Goal: Information Seeking & Learning: Learn about a topic

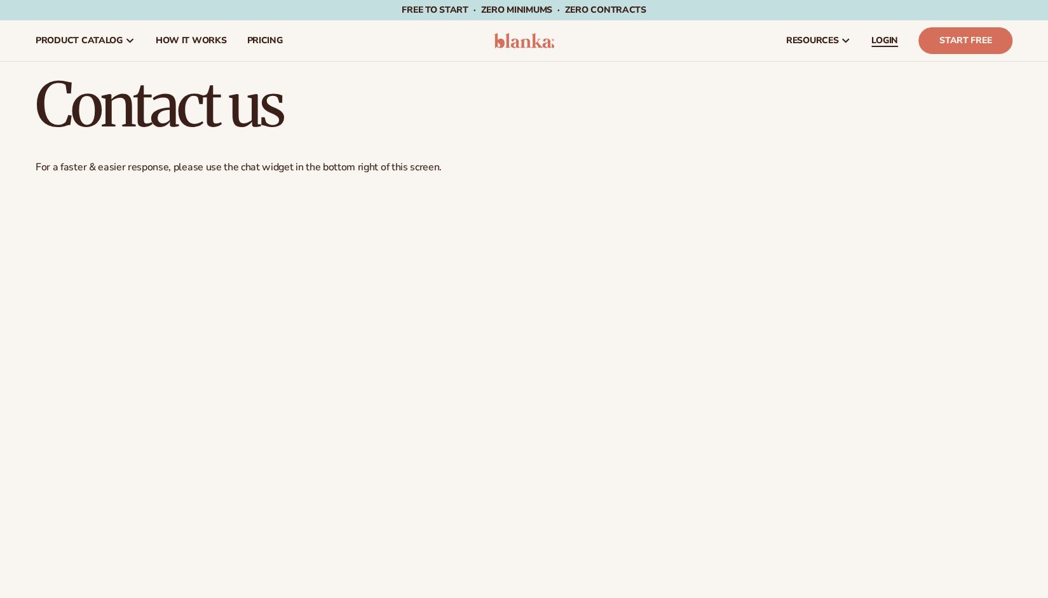
click at [882, 39] on span "LOGIN" at bounding box center [884, 41] width 27 height 10
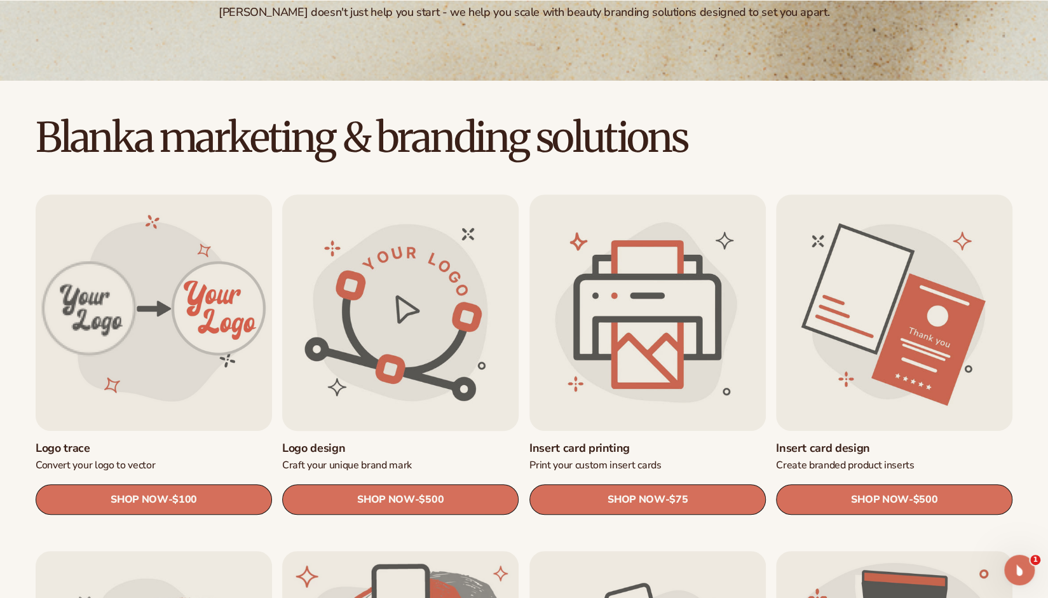
click at [442, 441] on link "Logo design" at bounding box center [400, 448] width 236 height 15
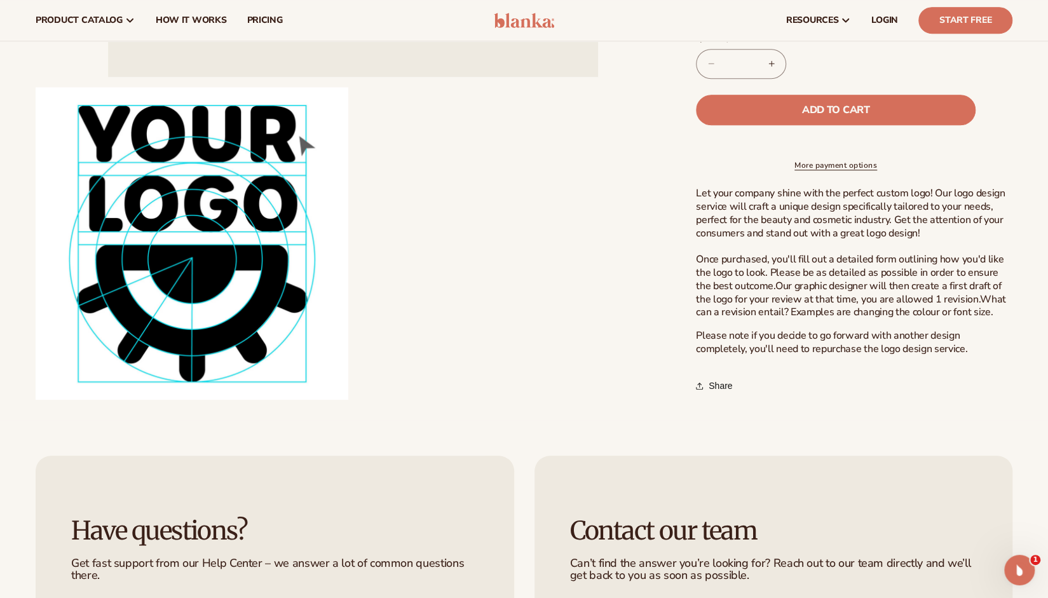
scroll to position [445, 0]
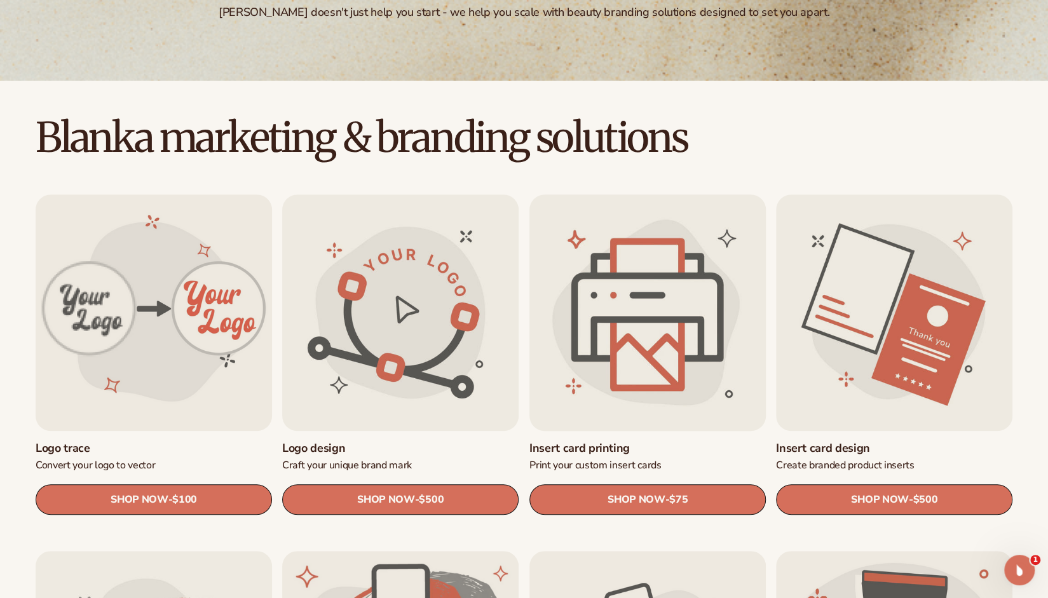
click at [619, 441] on link "Insert card printing" at bounding box center [648, 448] width 236 height 15
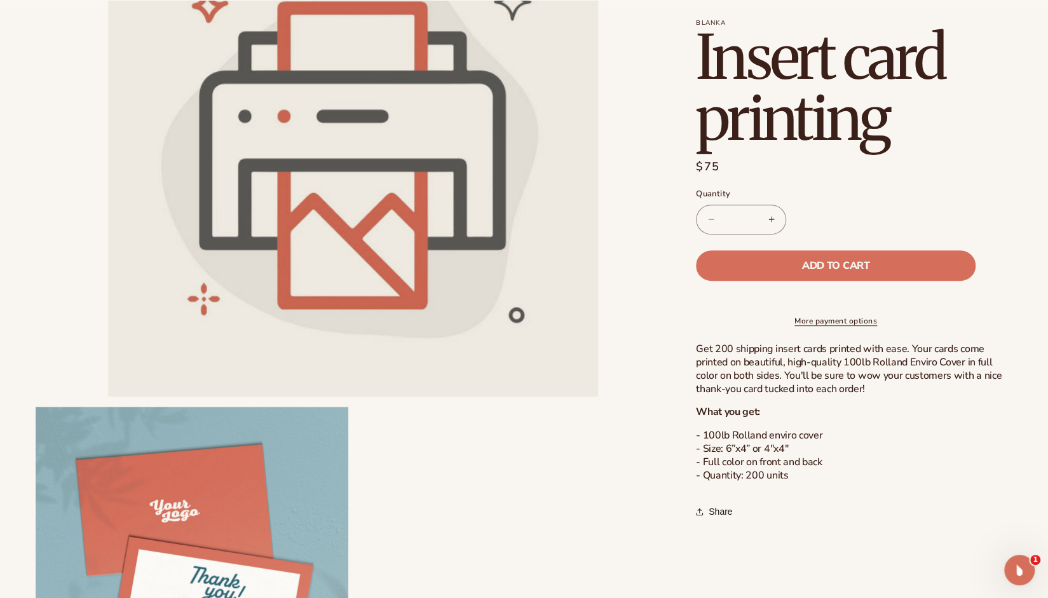
scroll to position [318, 0]
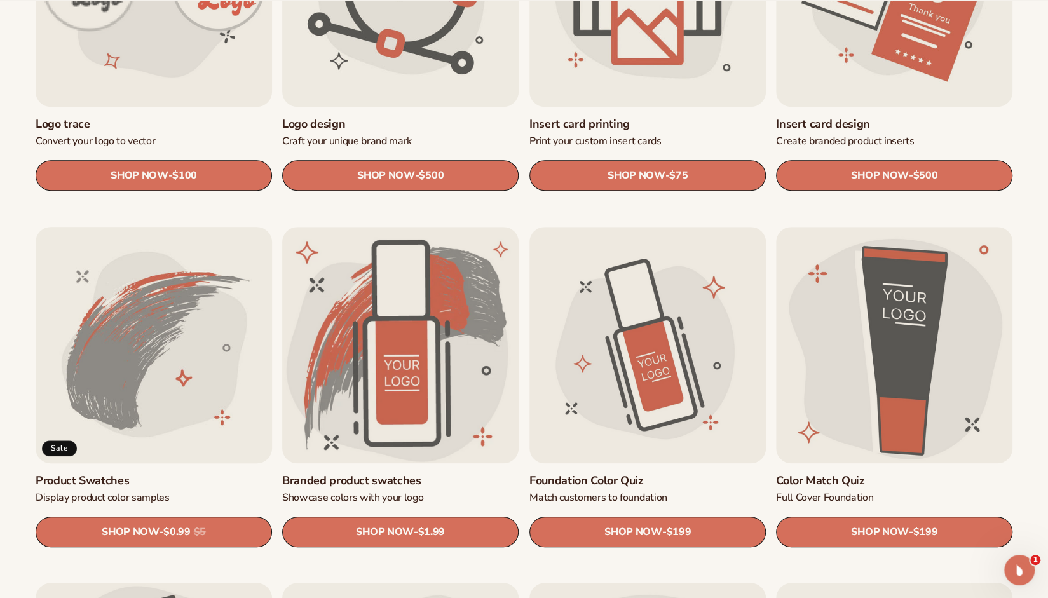
scroll to position [699, 0]
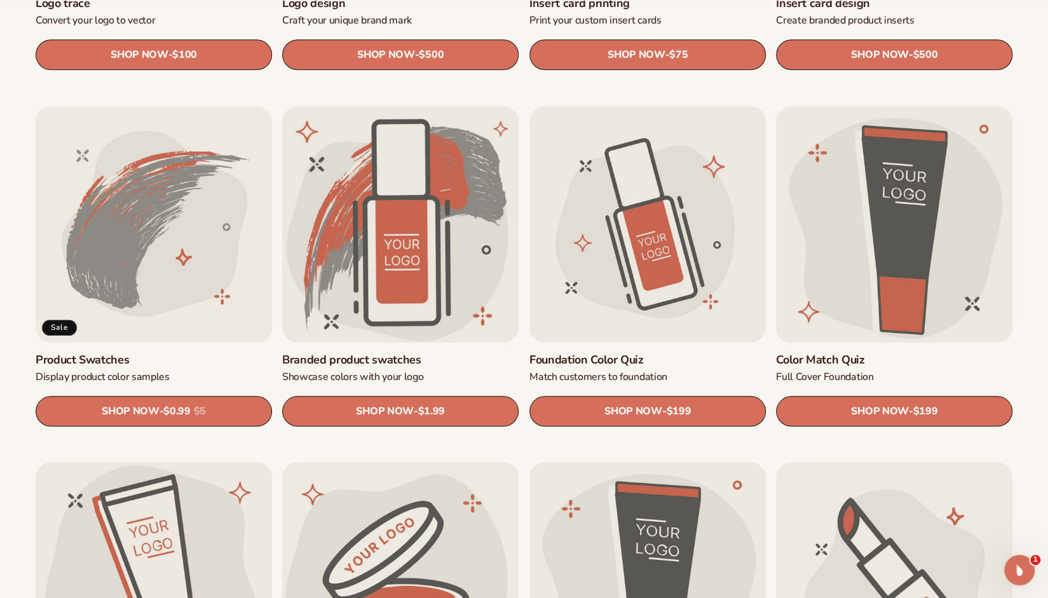
click at [230, 353] on link "Product Swatches" at bounding box center [154, 360] width 236 height 15
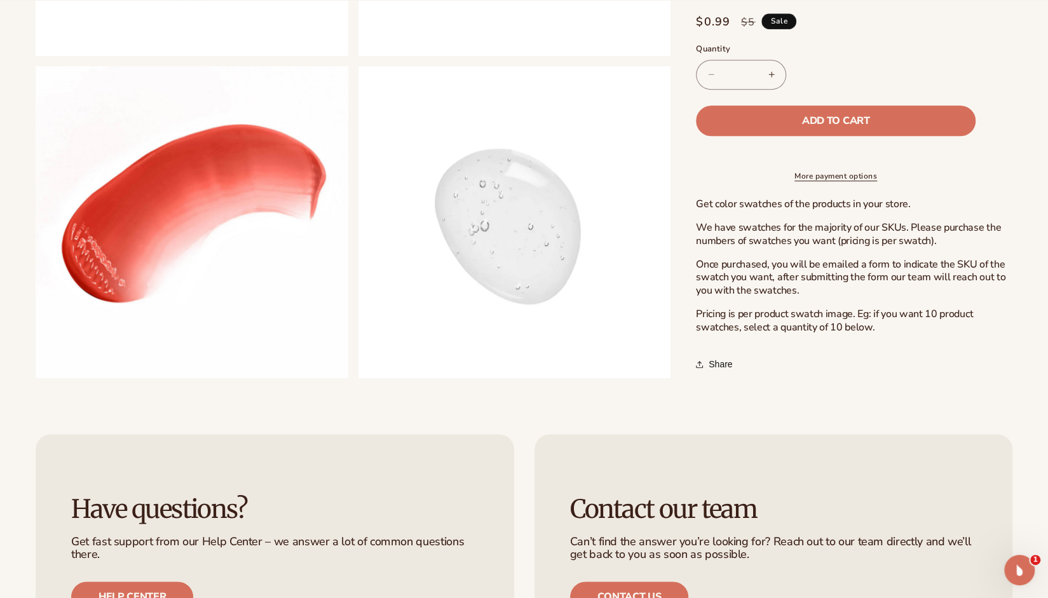
scroll to position [890, 0]
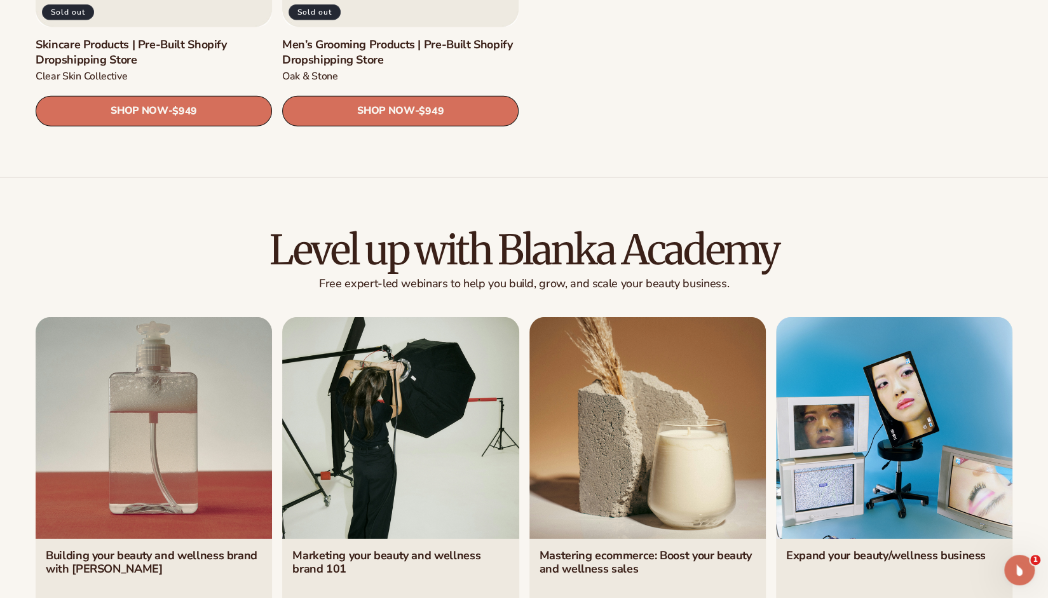
scroll to position [2288, 0]
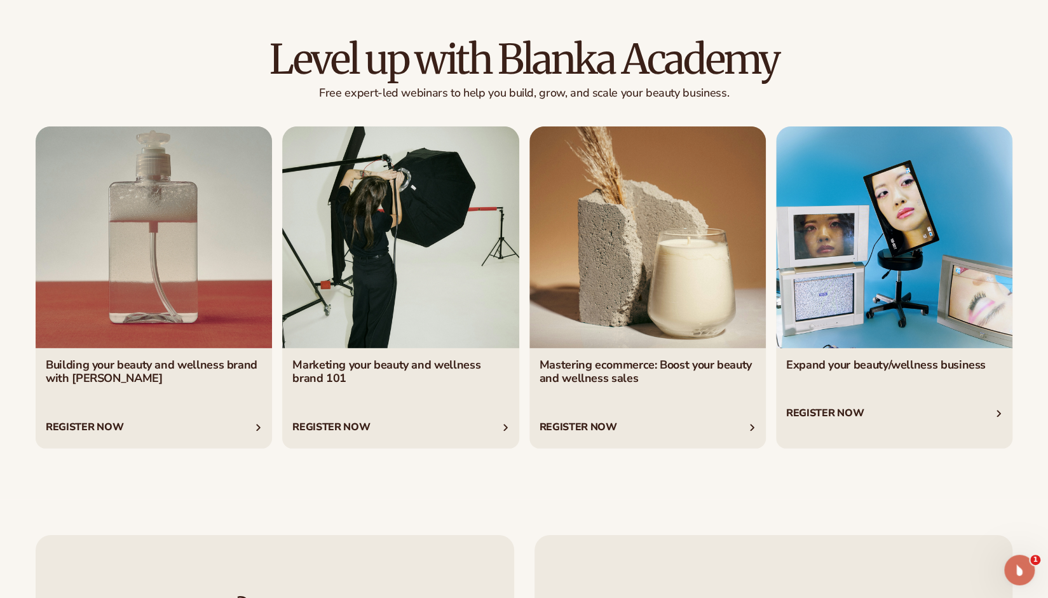
click at [653, 320] on link "3 / 4" at bounding box center [648, 287] width 236 height 322
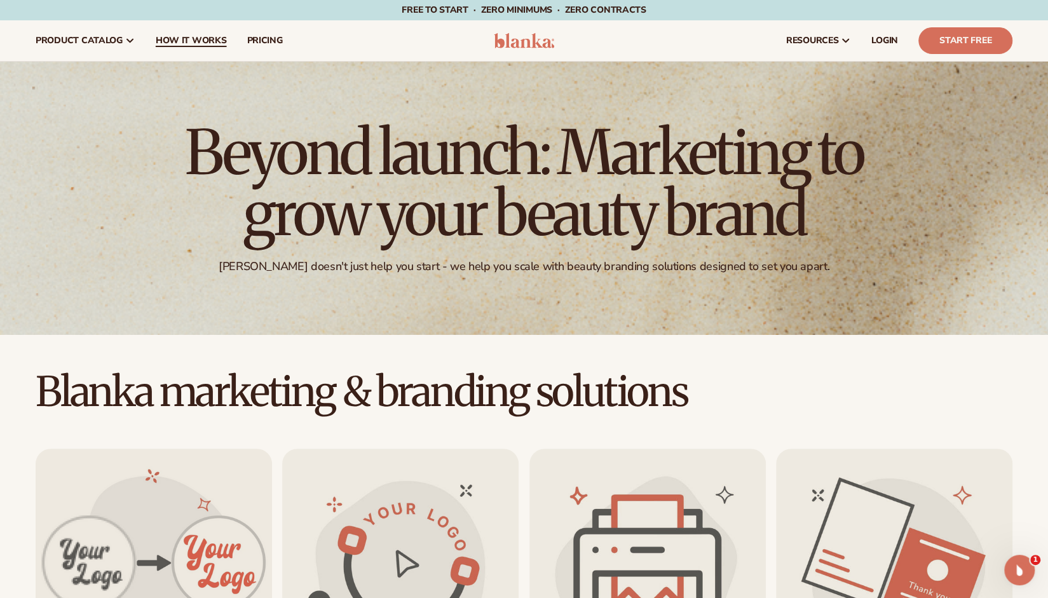
click at [210, 41] on span "How It Works" at bounding box center [191, 41] width 71 height 10
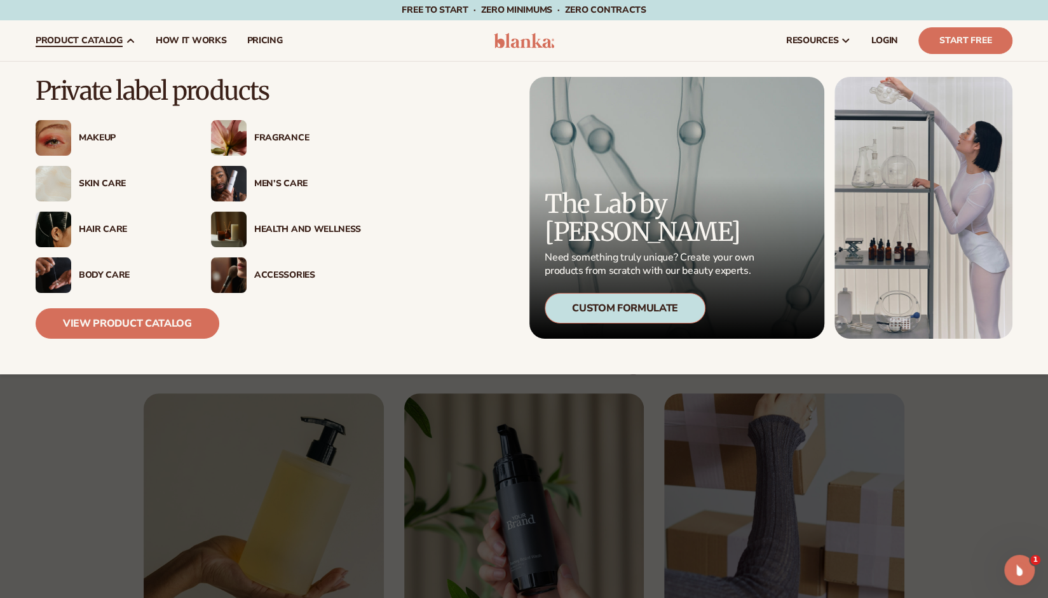
click at [62, 183] on img at bounding box center [54, 184] width 36 height 36
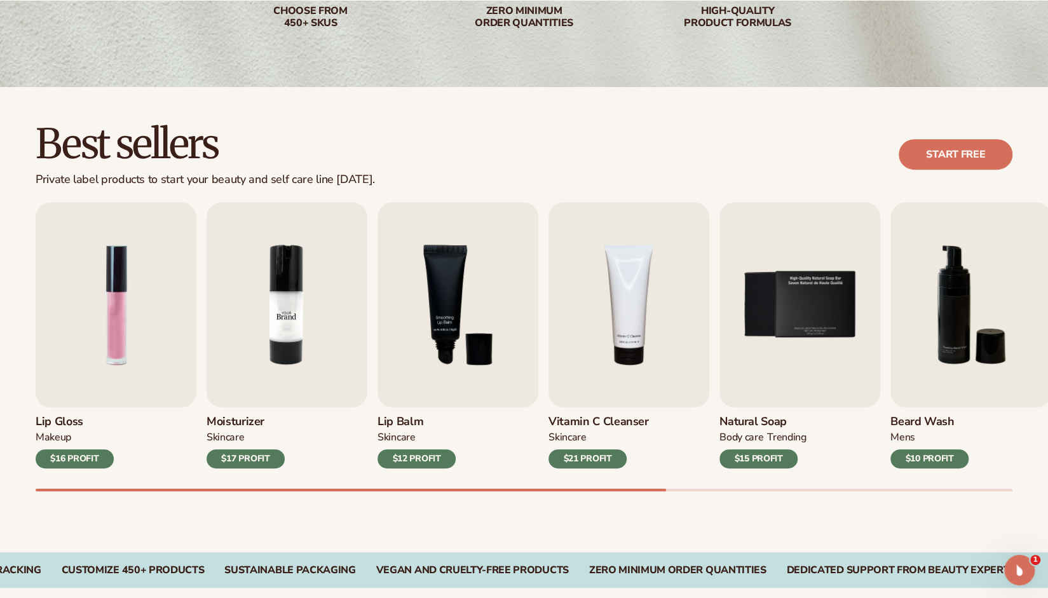
click at [306, 360] on img "2 / 9" at bounding box center [287, 304] width 161 height 205
click at [235, 458] on div "$17 PROFIT" at bounding box center [246, 458] width 78 height 19
click at [297, 357] on img "2 / 9" at bounding box center [287, 304] width 161 height 205
